Goal: Task Accomplishment & Management: Manage account settings

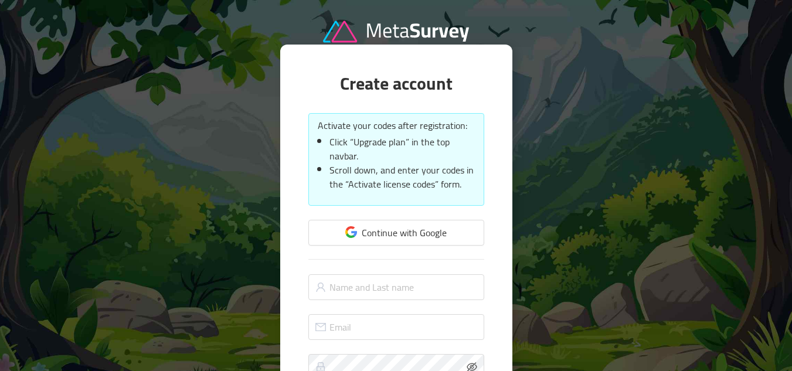
scroll to position [96, 0]
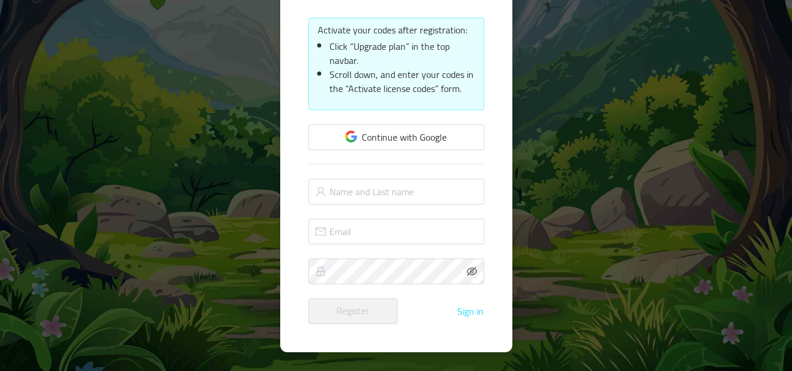
click at [465, 311] on button "Sign in" at bounding box center [471, 311] width 28 height 11
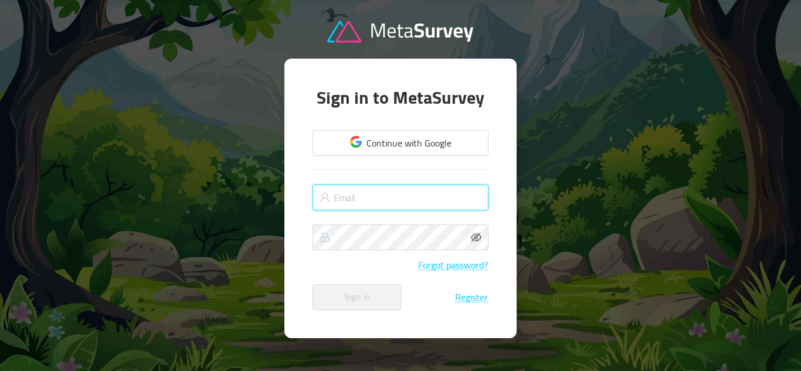
click at [354, 201] on input "text" at bounding box center [401, 198] width 176 height 26
type input "[PERSON_NAME][EMAIL_ADDRESS][PERSON_NAME][DOMAIN_NAME]"
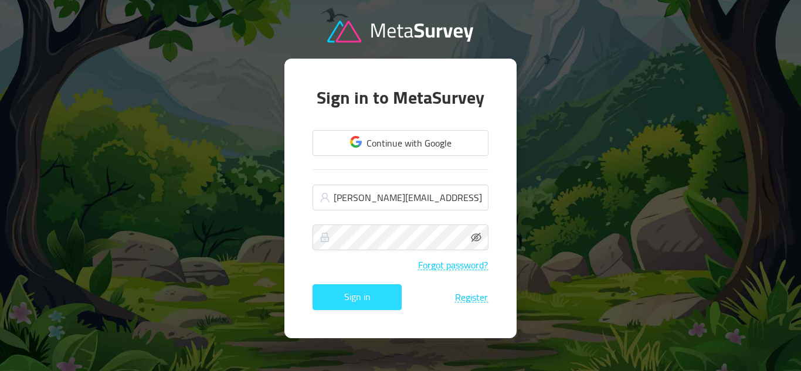
click at [361, 294] on button "Sign in" at bounding box center [357, 297] width 89 height 26
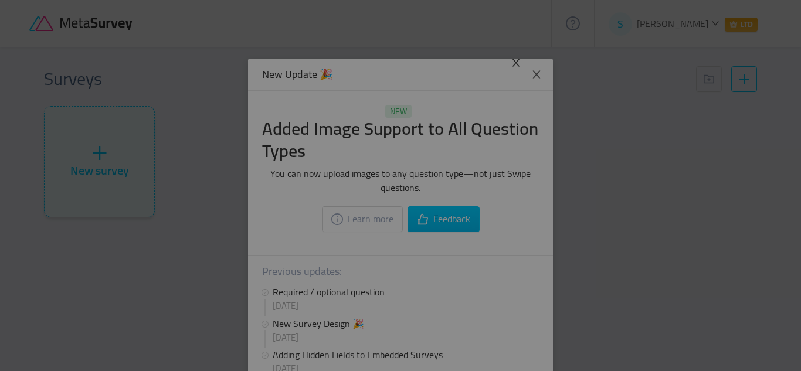
click at [515, 62] on icon "icon: close" at bounding box center [516, 63] width 8 height 8
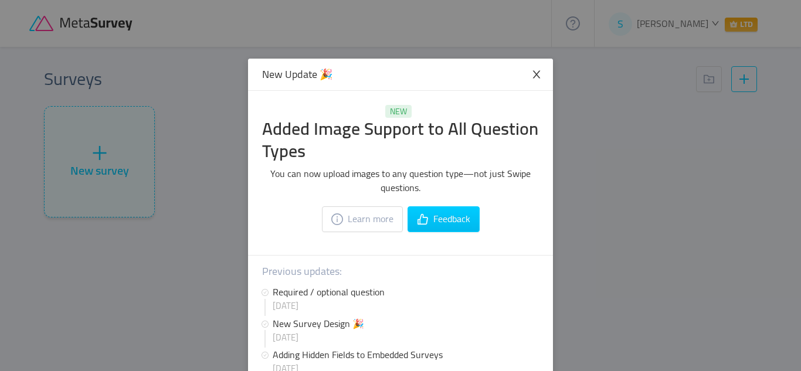
click at [537, 76] on icon "icon: close" at bounding box center [536, 74] width 11 height 11
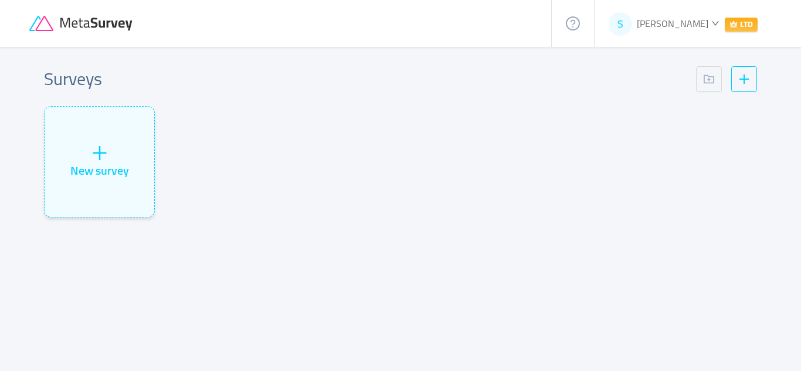
click at [711, 21] on icon "icon: down" at bounding box center [715, 23] width 8 height 8
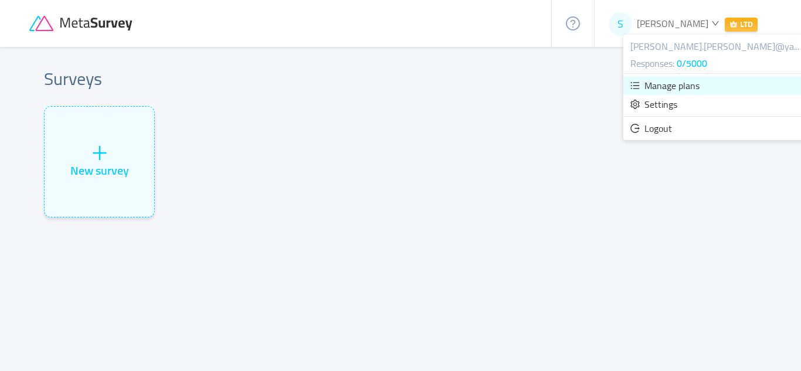
click at [660, 82] on span "Manage plans" at bounding box center [671, 86] width 55 height 18
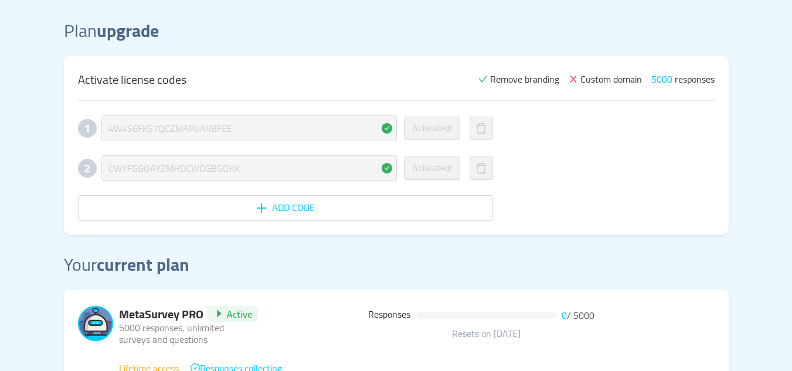
scroll to position [59, 0]
